Goal: Task Accomplishment & Management: Manage account settings

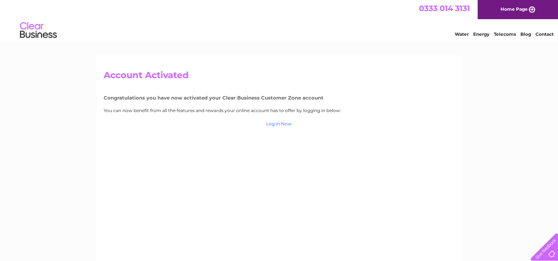
drag, startPoint x: 274, startPoint y: 124, endPoint x: 279, endPoint y: 124, distance: 4.4
click at [274, 124] on link "Log in Now" at bounding box center [278, 124] width 25 height 6
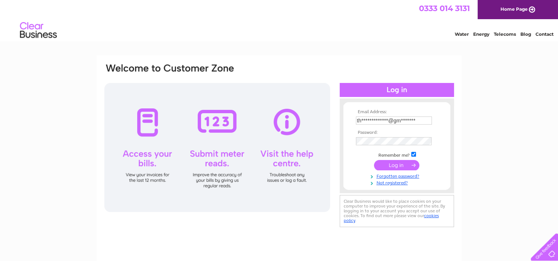
click at [400, 163] on tbody "**********" at bounding box center [397, 148] width 86 height 76
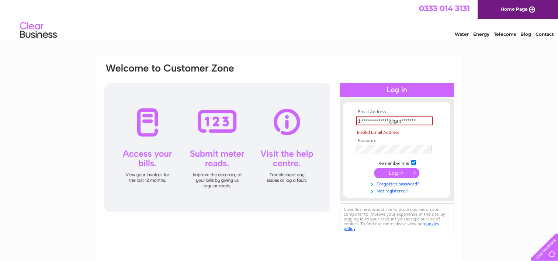
click at [420, 120] on input "**********" at bounding box center [394, 121] width 77 height 9
drag, startPoint x: 422, startPoint y: 120, endPoint x: 329, endPoint y: 117, distance: 92.3
click at [329, 117] on div "**********" at bounding box center [279, 150] width 351 height 174
type input "thesunlounge409@gmail.com"
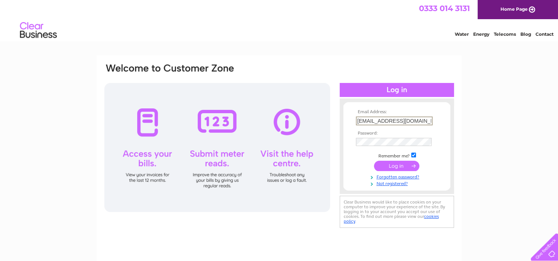
click at [394, 165] on input "submit" at bounding box center [396, 166] width 45 height 10
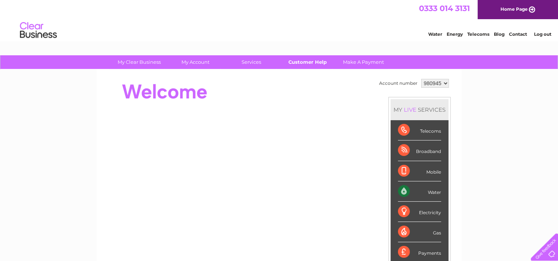
click at [298, 65] on link "Customer Help" at bounding box center [307, 62] width 61 height 14
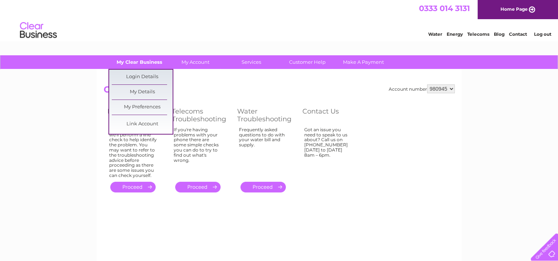
click at [135, 60] on link "My Clear Business" at bounding box center [139, 62] width 61 height 14
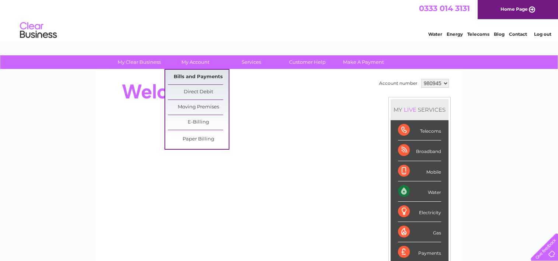
click at [199, 73] on link "Bills and Payments" at bounding box center [198, 77] width 61 height 15
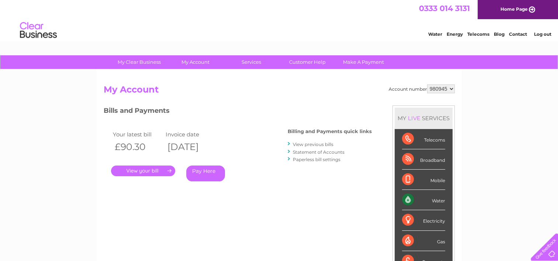
drag, startPoint x: 136, startPoint y: 170, endPoint x: 165, endPoint y: 169, distance: 28.4
click at [136, 170] on link "." at bounding box center [143, 171] width 64 height 11
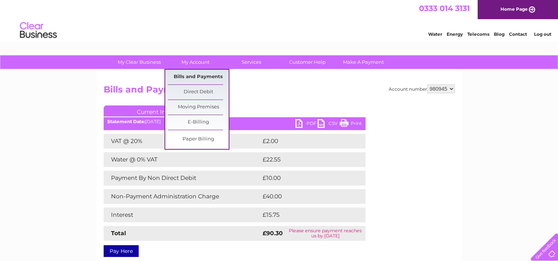
click at [194, 73] on link "Bills and Payments" at bounding box center [198, 77] width 61 height 15
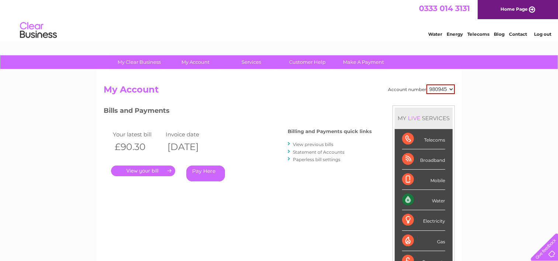
click at [319, 143] on link "View previous bills" at bounding box center [313, 145] width 41 height 6
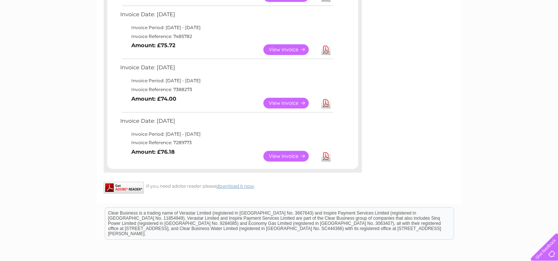
scroll to position [480, 0]
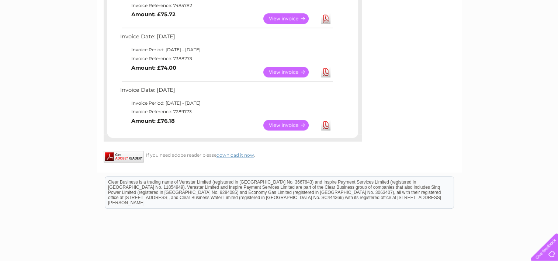
click at [289, 123] on link "View" at bounding box center [290, 125] width 54 height 11
